Goal: Task Accomplishment & Management: Manage account settings

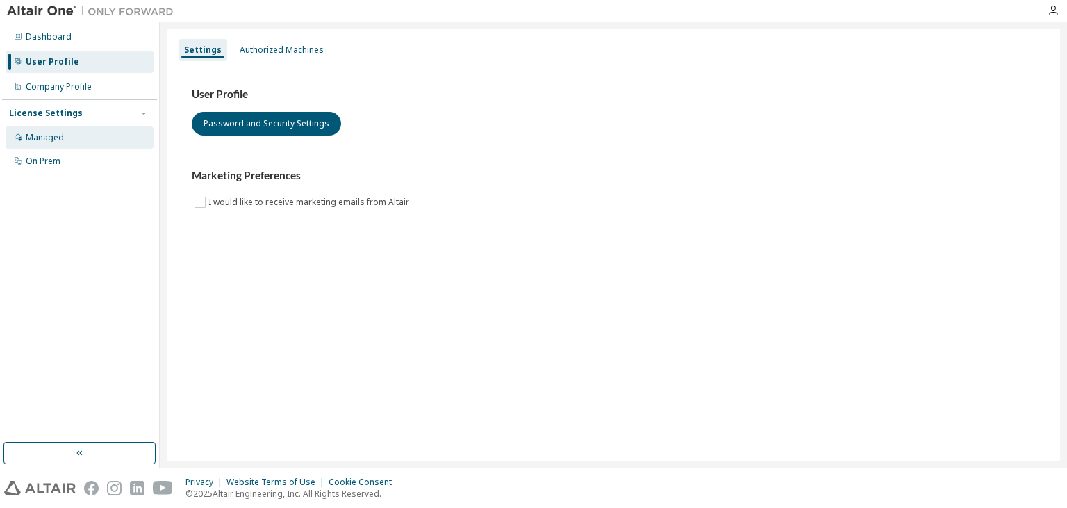
click at [96, 135] on div "Managed" at bounding box center [80, 137] width 148 height 22
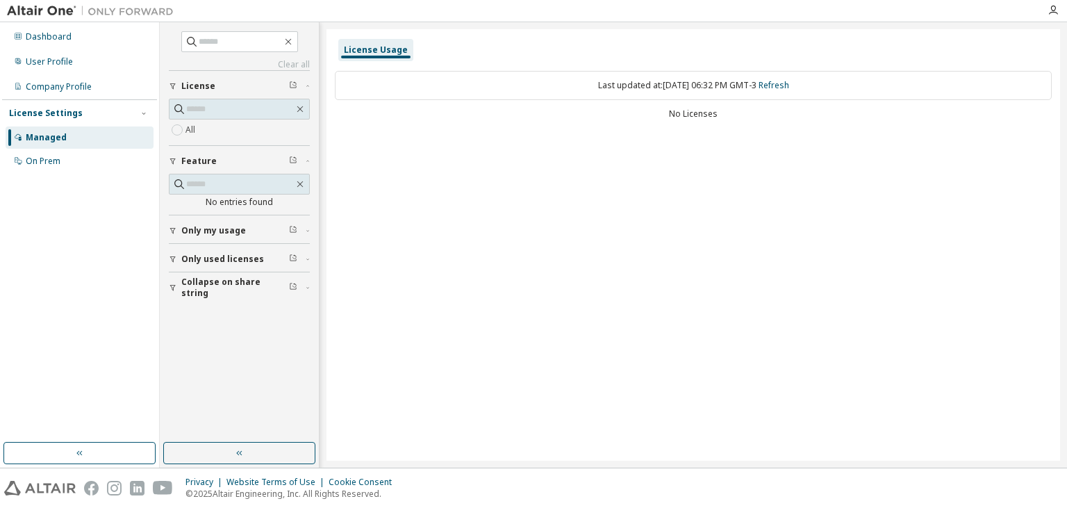
click at [235, 228] on span "Only my usage" at bounding box center [213, 230] width 65 height 11
click at [225, 295] on span "Only used licenses" at bounding box center [222, 299] width 83 height 11
click at [197, 312] on label "Yes" at bounding box center [193, 320] width 17 height 17
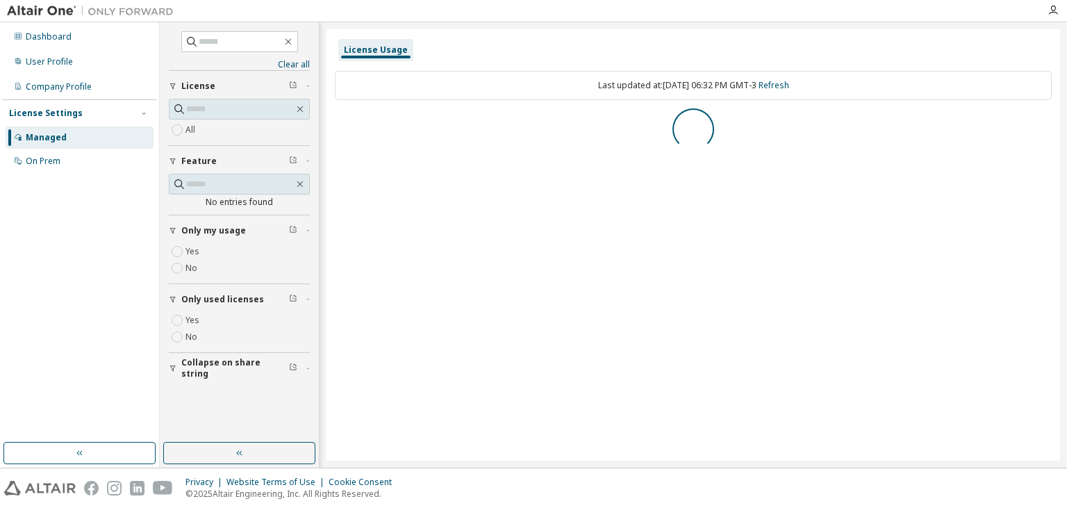
click at [193, 320] on label "Yes" at bounding box center [193, 320] width 17 height 17
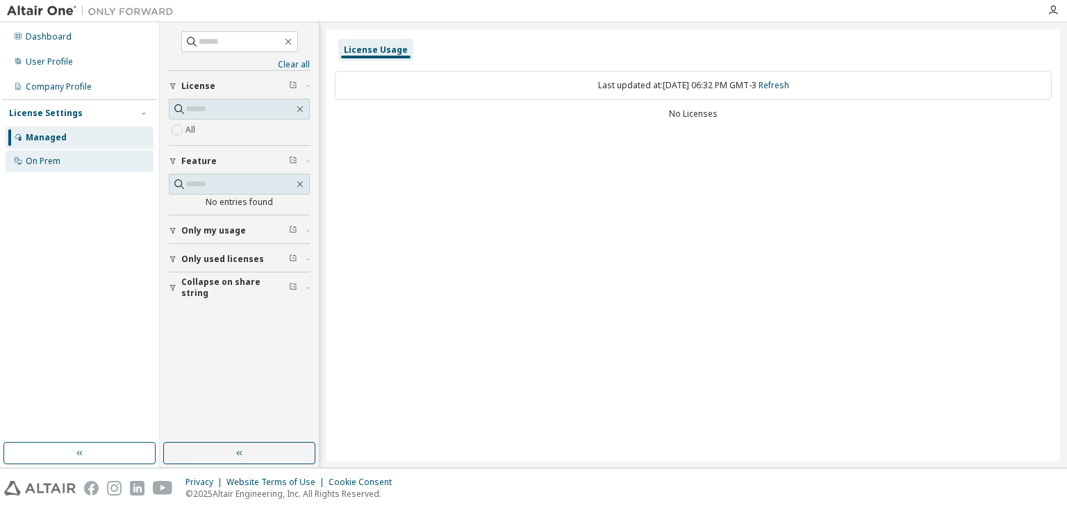
click at [91, 161] on div "On Prem" at bounding box center [80, 161] width 148 height 22
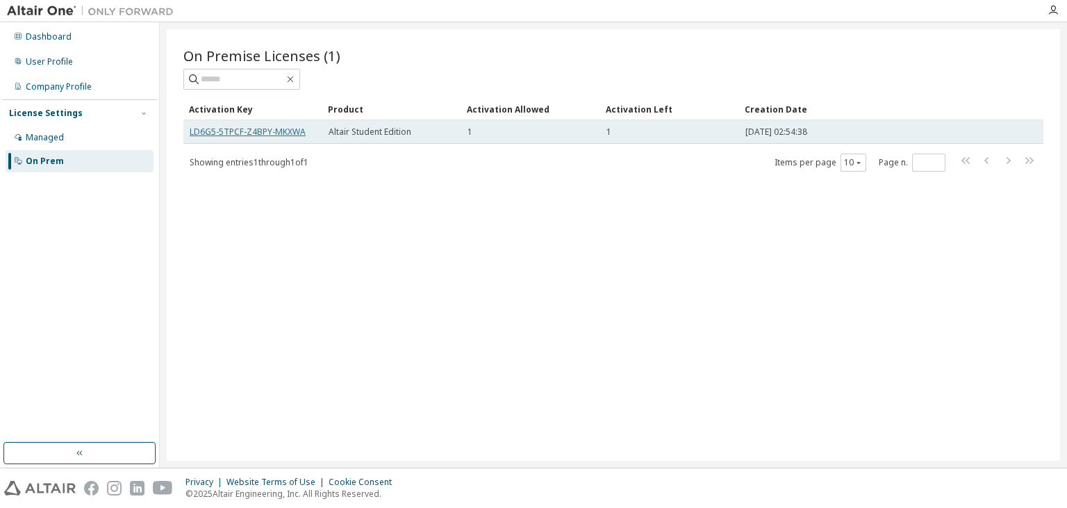
click at [301, 132] on link "LD6G5-5TPCF-Z4BPY-MKXWA" at bounding box center [248, 132] width 116 height 12
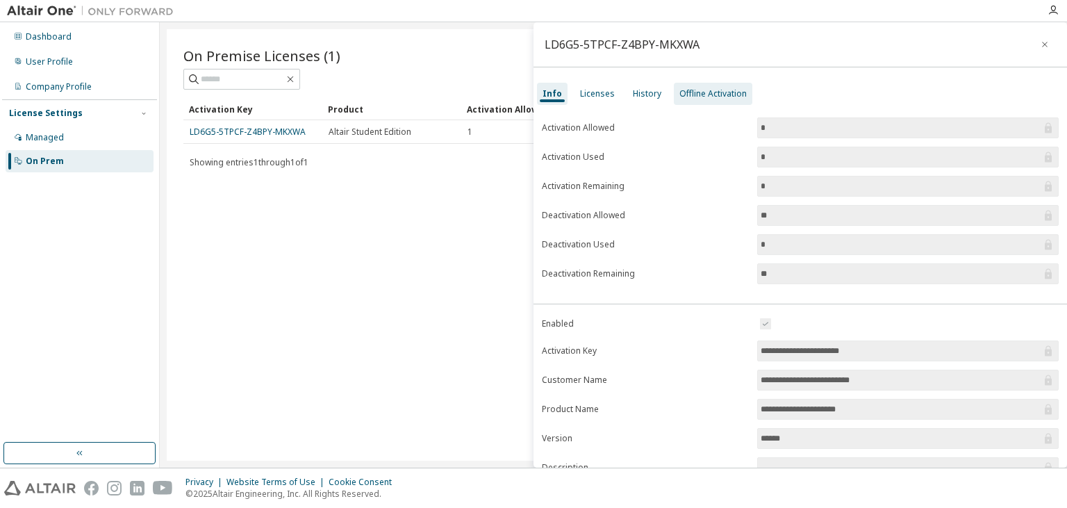
click at [717, 99] on div "Offline Activation" at bounding box center [713, 94] width 78 height 22
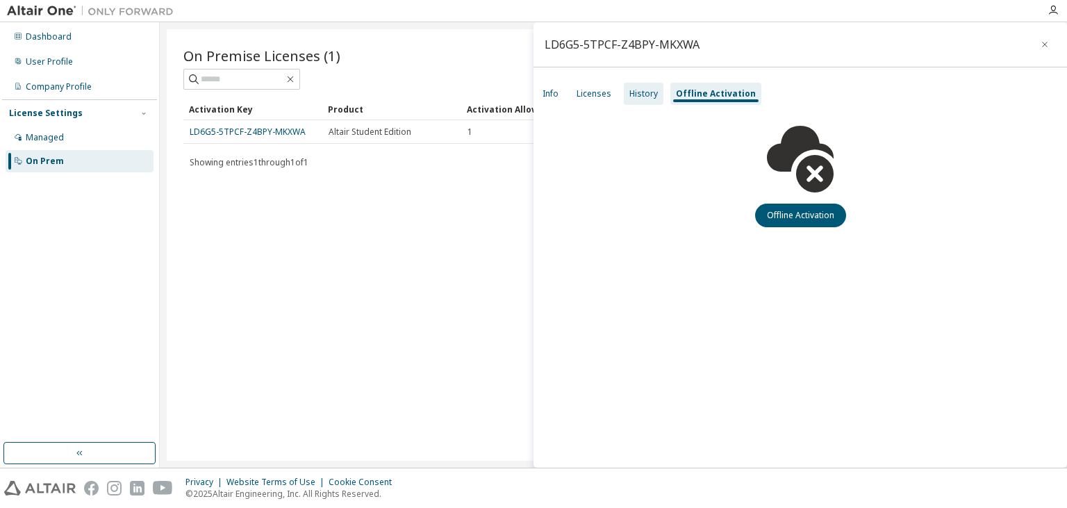
click at [658, 99] on div "History" at bounding box center [644, 94] width 40 height 22
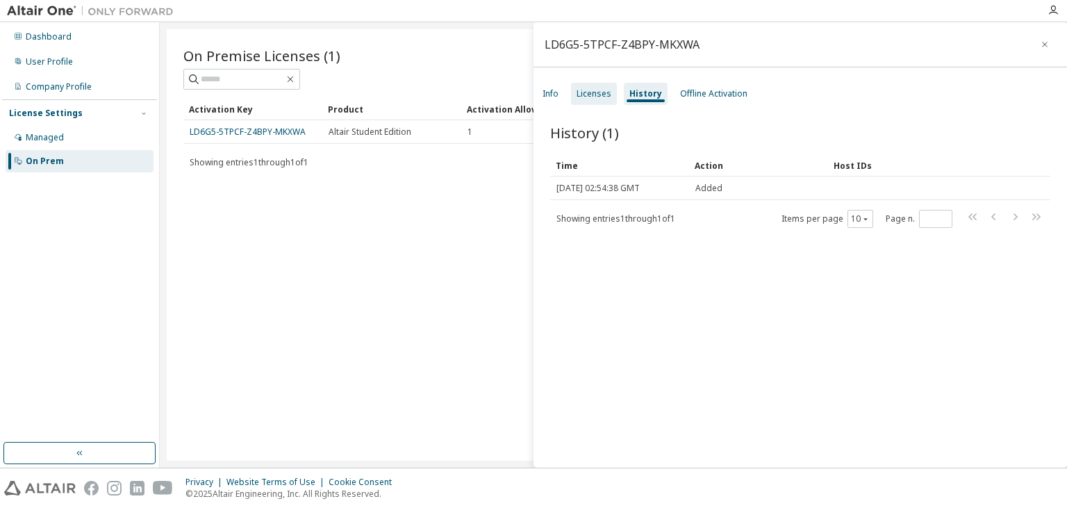
click at [590, 102] on div "Licenses" at bounding box center [594, 94] width 46 height 22
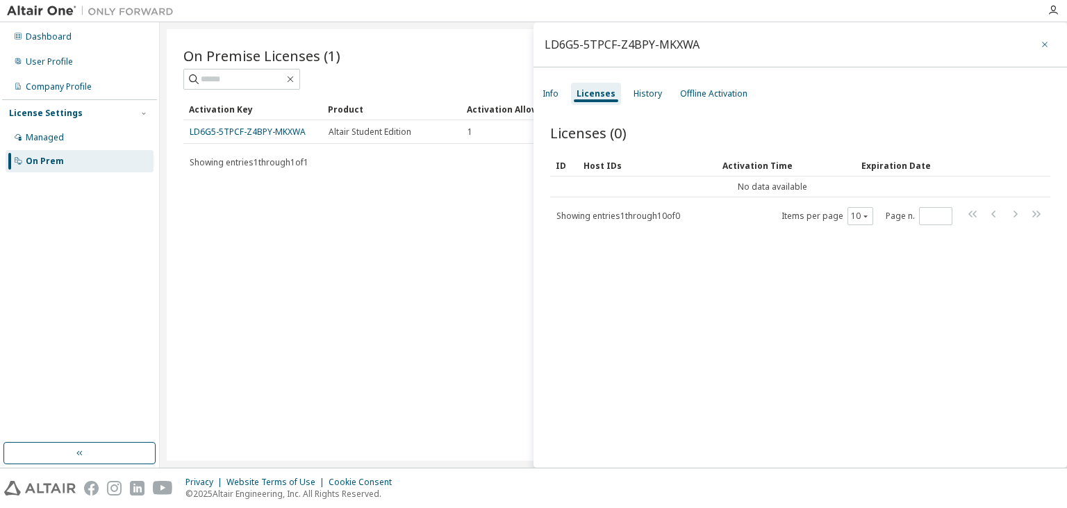
drag, startPoint x: 1047, startPoint y: 40, endPoint x: 1053, endPoint y: 21, distance: 20.4
click at [1046, 41] on icon "button" at bounding box center [1045, 44] width 10 height 11
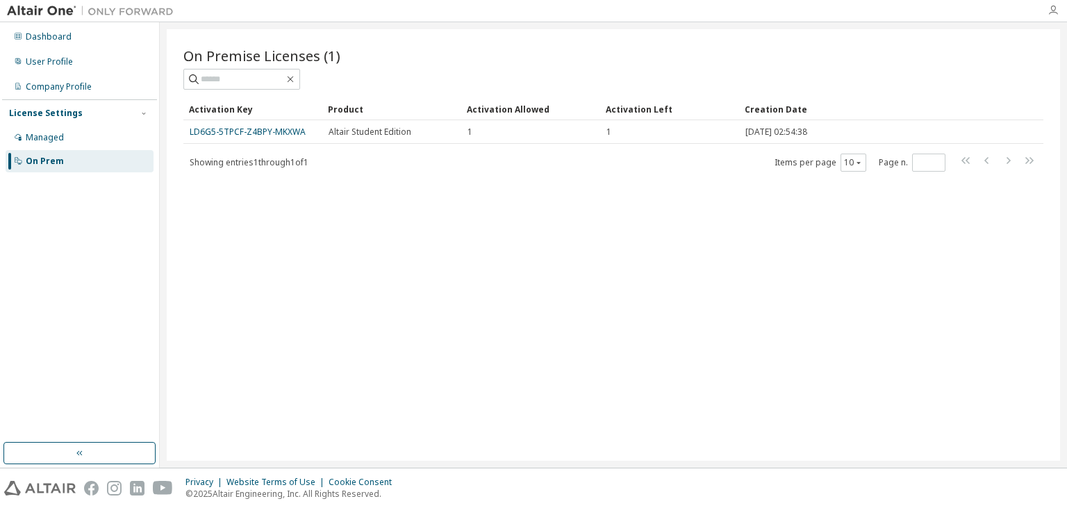
click at [1054, 13] on icon "button" at bounding box center [1052, 10] width 11 height 11
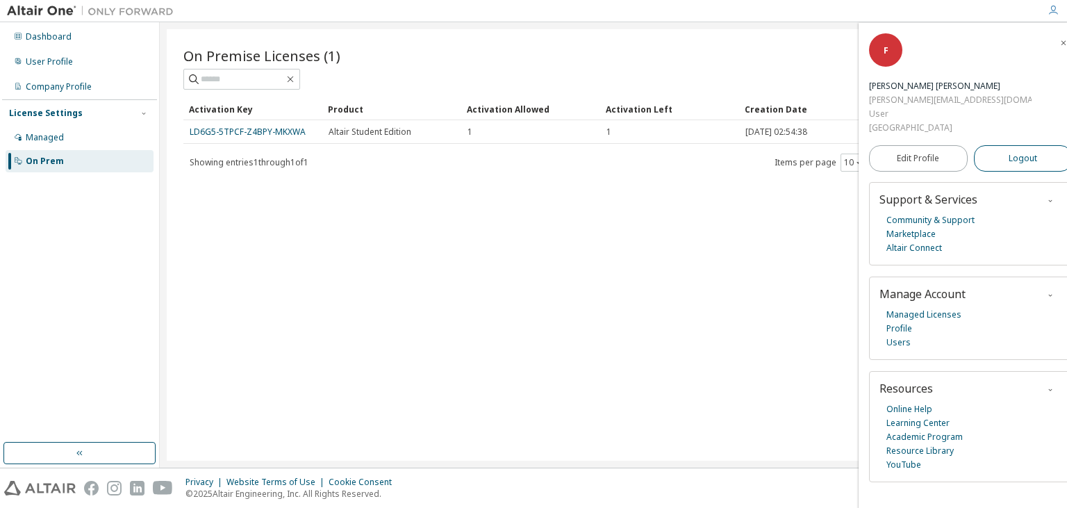
click at [997, 145] on button "Logout" at bounding box center [1023, 158] width 99 height 26
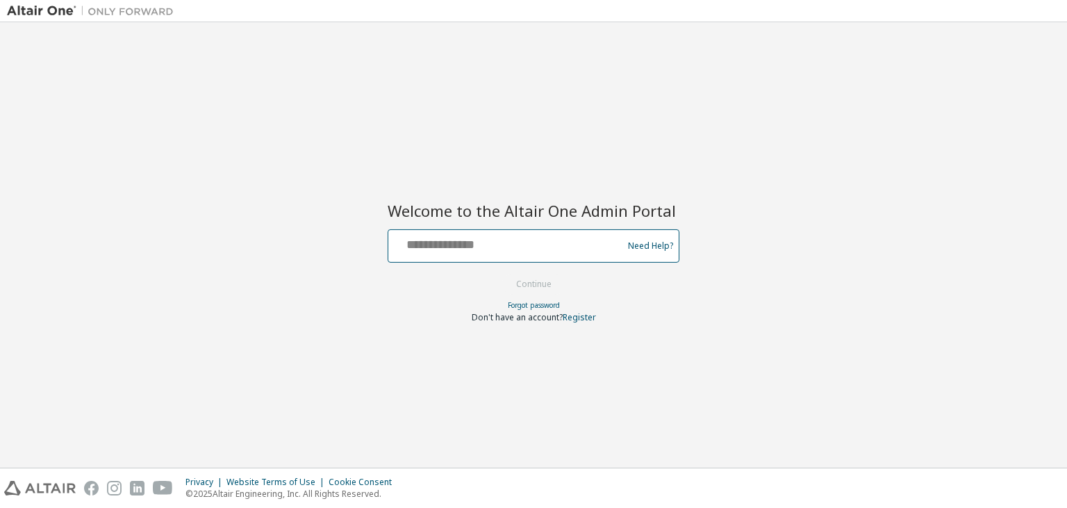
click at [551, 249] on input "text" at bounding box center [507, 243] width 227 height 20
type input "**********"
click at [501, 274] on button "Continue" at bounding box center [533, 284] width 65 height 21
